Goal: Task Accomplishment & Management: Manage account settings

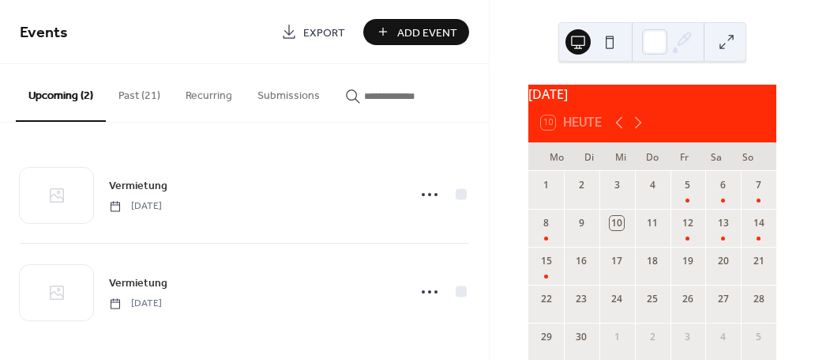
scroll to position [2, 0]
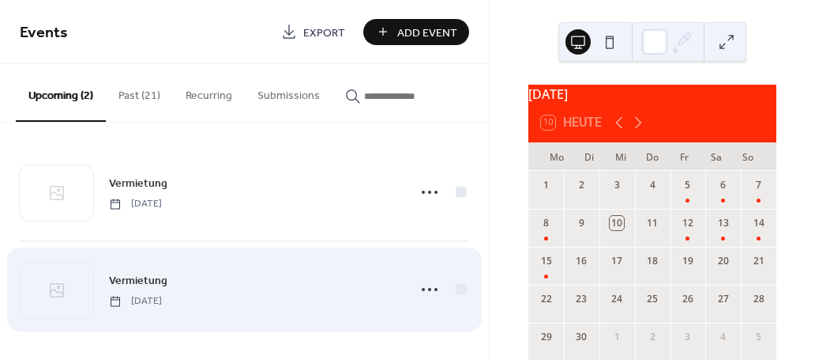
click at [140, 283] on span "Vermietung" at bounding box center [138, 281] width 58 height 17
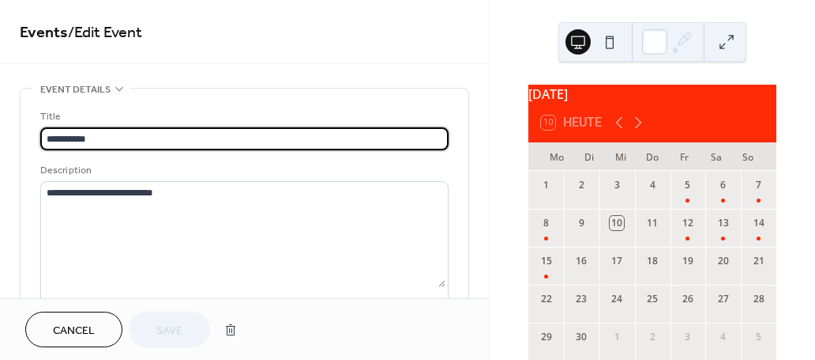
click at [53, 333] on span "Cancel" at bounding box center [74, 330] width 42 height 17
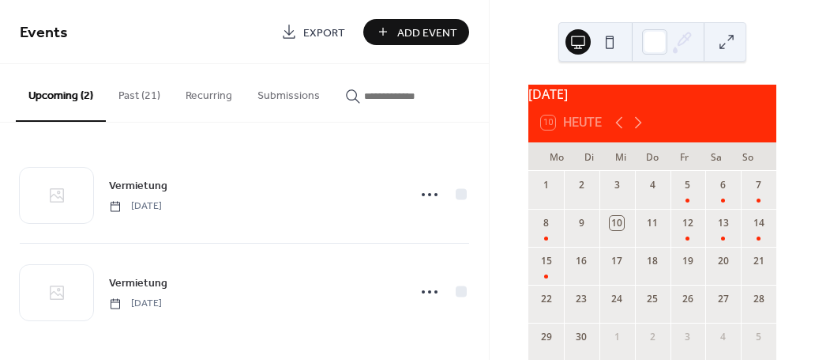
click at [224, 102] on button "Recurring" at bounding box center [209, 92] width 72 height 56
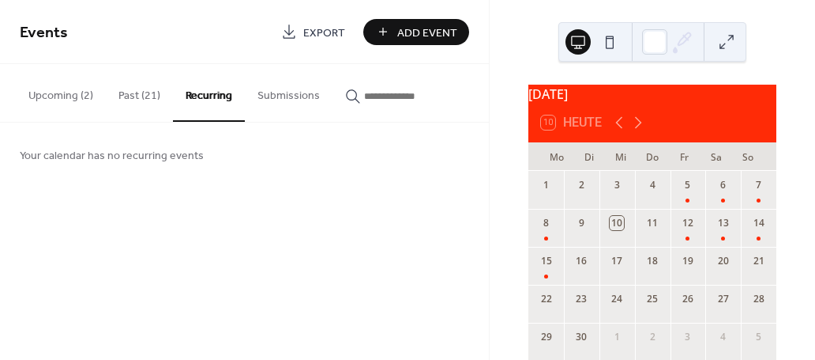
click at [60, 97] on button "Upcoming (2)" at bounding box center [61, 92] width 90 height 56
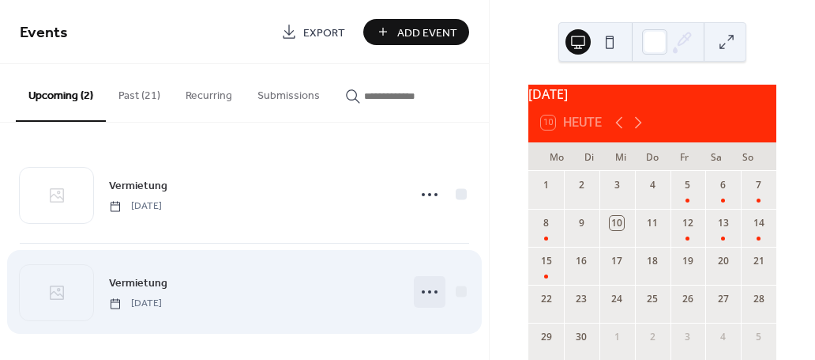
click at [428, 290] on circle at bounding box center [429, 291] width 3 height 3
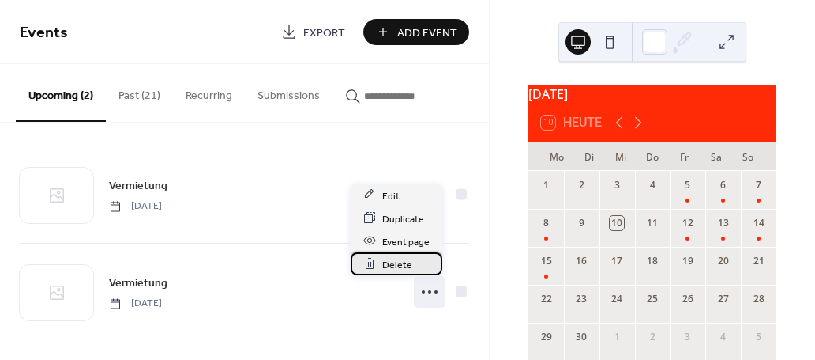
click at [394, 259] on span "Delete" at bounding box center [397, 264] width 30 height 17
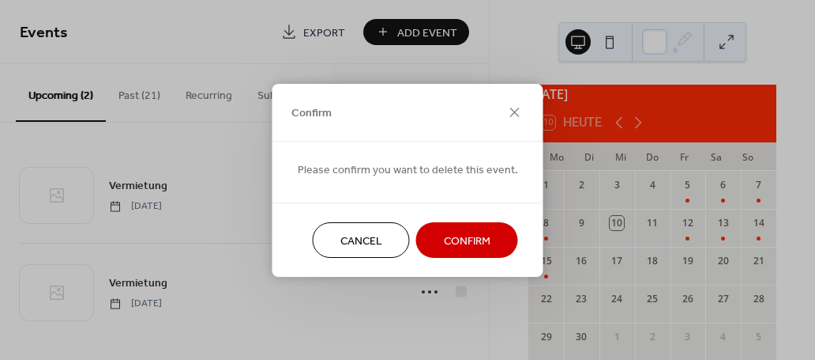
click at [470, 240] on span "Confirm" at bounding box center [467, 240] width 47 height 17
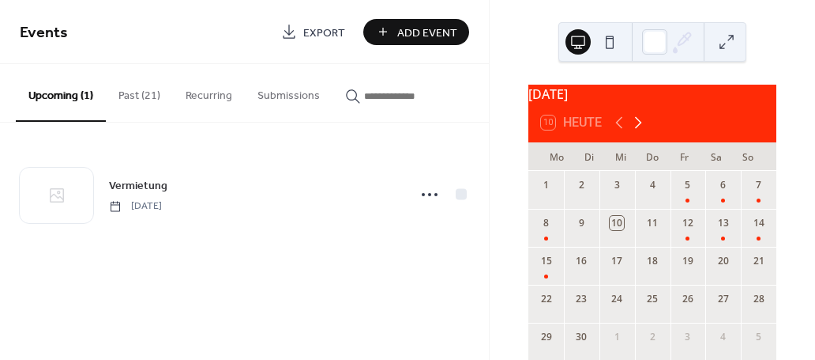
click at [636, 130] on icon at bounding box center [638, 122] width 19 height 19
click at [638, 130] on icon at bounding box center [638, 122] width 19 height 19
